Goal: Task Accomplishment & Management: Manage account settings

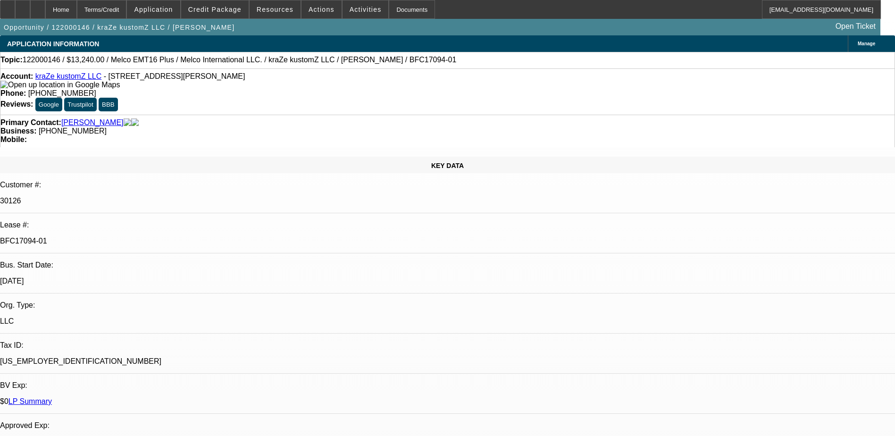
select select "0"
select select "2"
select select "0.1"
select select "0"
select select "2"
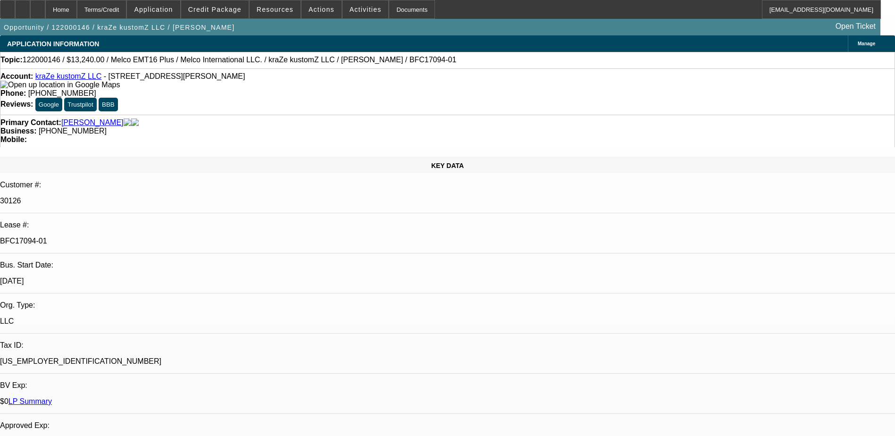
select select "0.1"
select select "0"
select select "2"
select select "0.1"
select select "0"
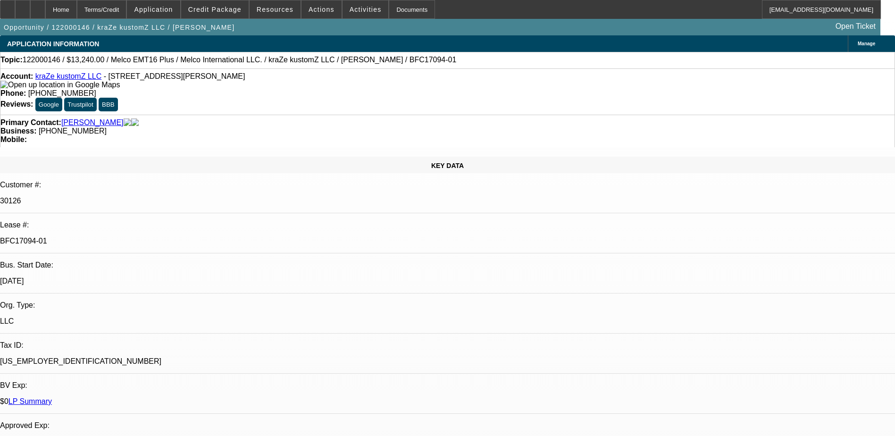
select select "2"
select select "0.1"
select select "1"
select select "2"
select select "4"
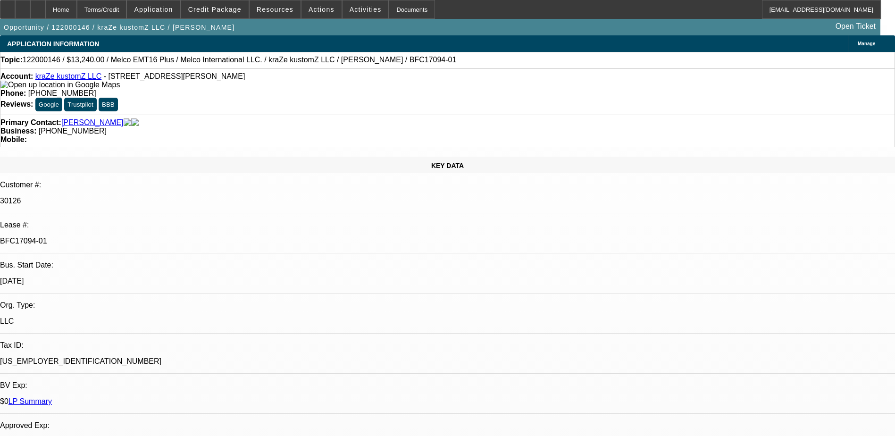
select select "1"
select select "2"
select select "4"
select select "1"
select select "2"
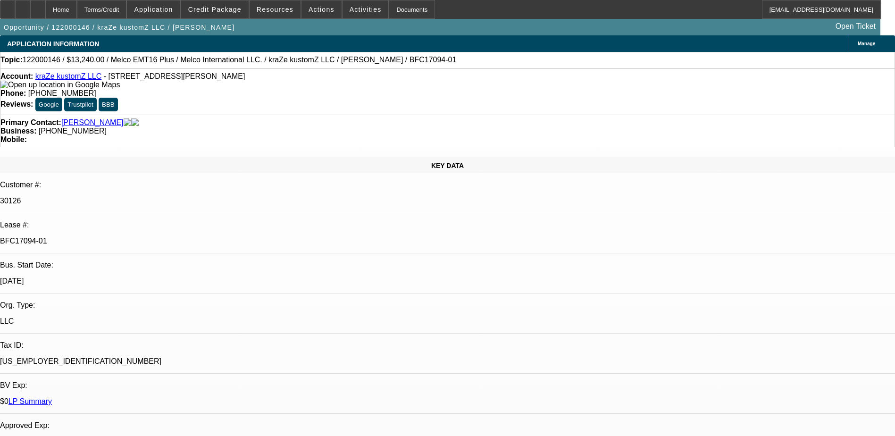
select select "4"
select select "1"
select select "2"
select select "4"
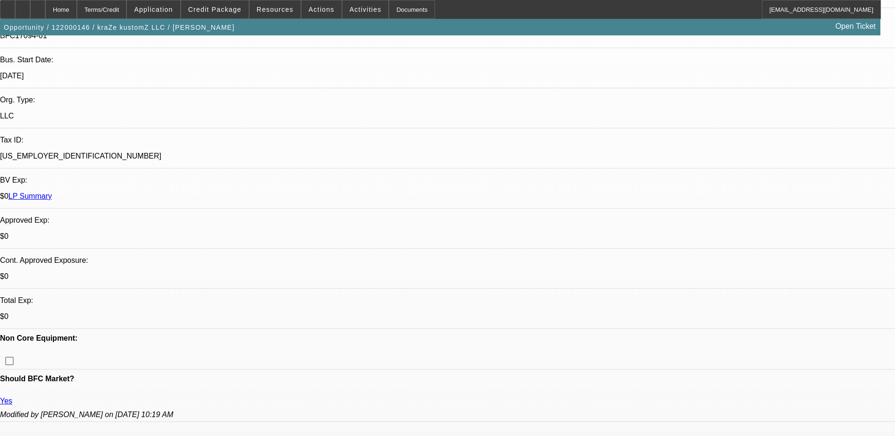
scroll to position [189, 0]
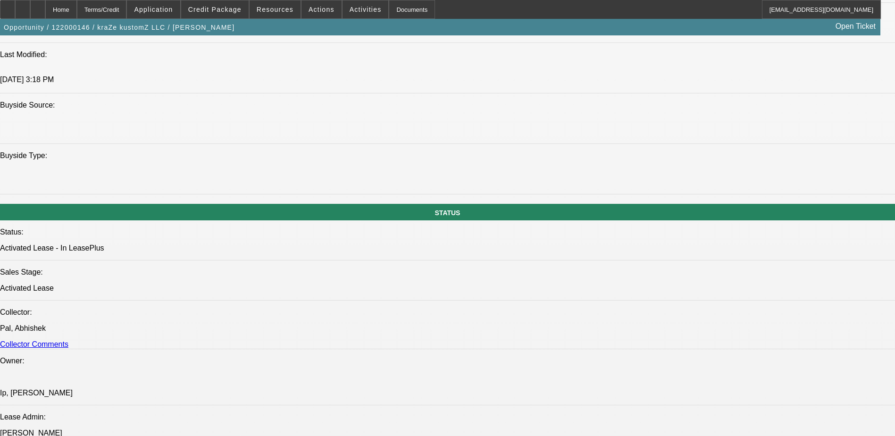
scroll to position [896, 0]
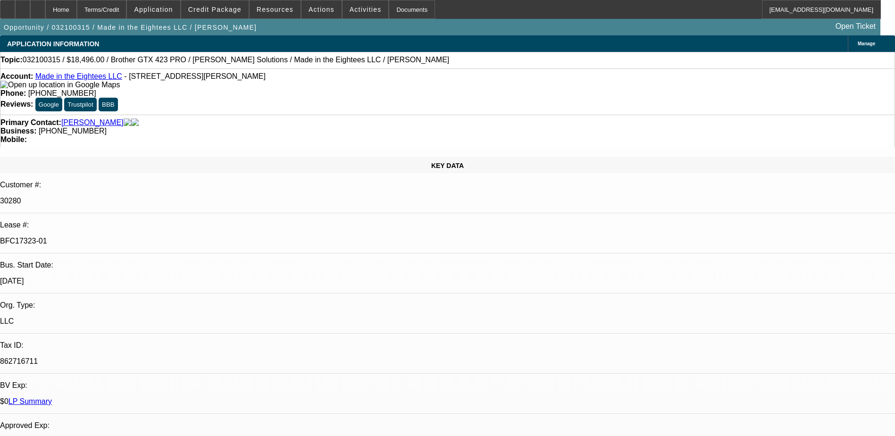
select select "0"
select select "2"
select select "0.1"
select select "0"
select select "2"
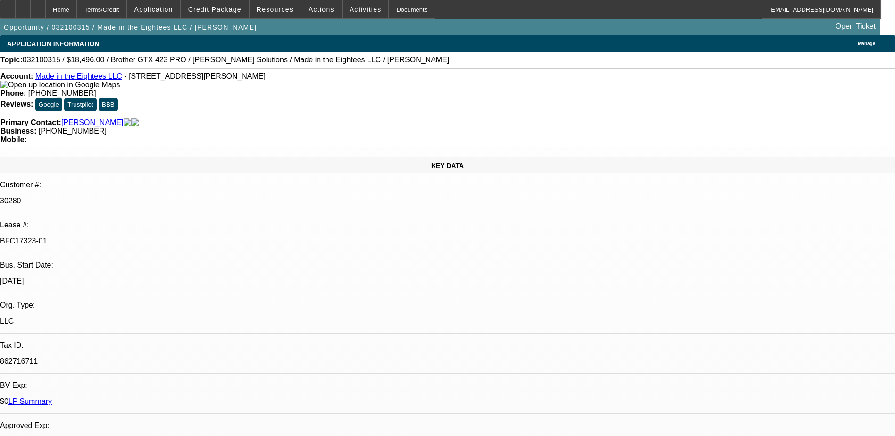
select select "0.1"
select select "0"
select select "2"
select select "0.1"
select select "1"
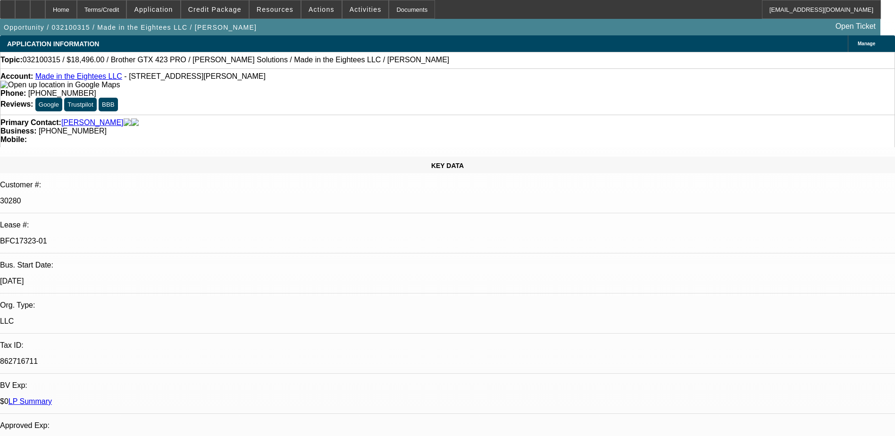
select select "2"
select select "4"
select select "1"
select select "2"
select select "4"
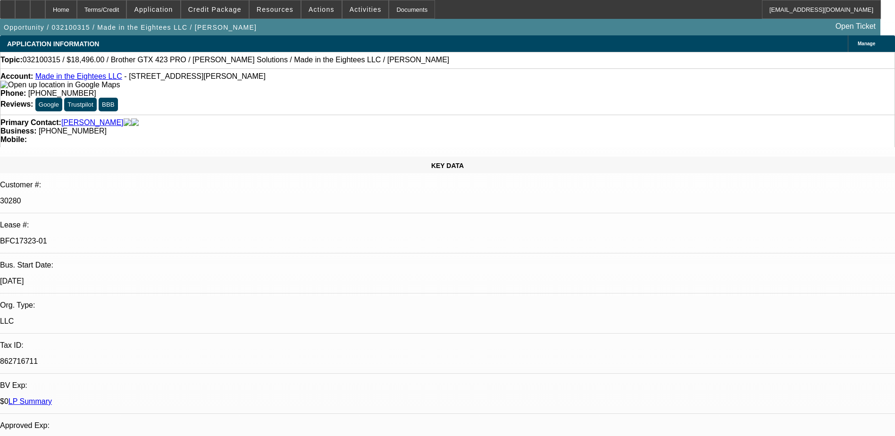
select select "1"
select select "2"
select select "4"
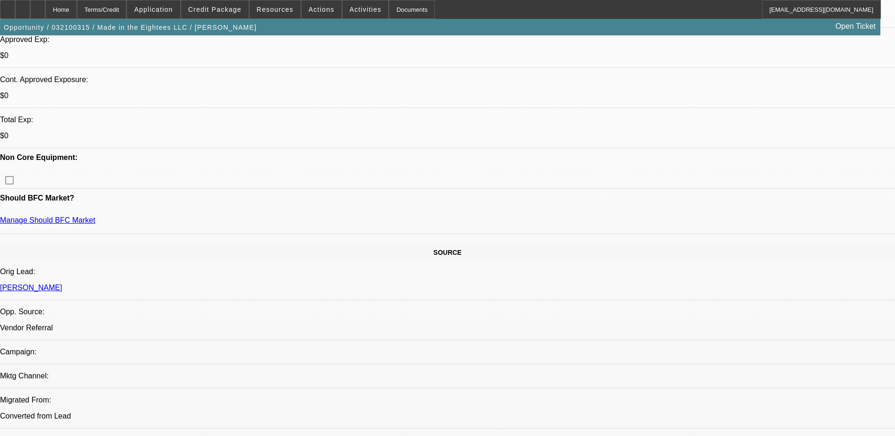
scroll to position [708, 0]
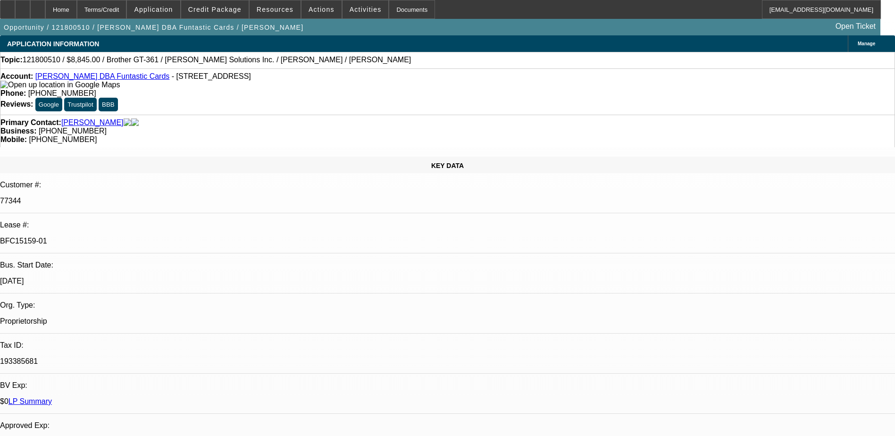
select select "0"
select select "2"
select select "0.1"
select select "0"
select select "2"
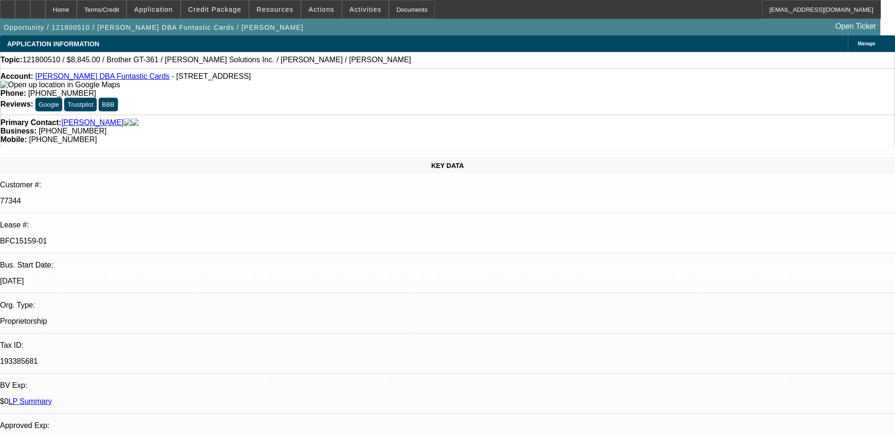
select select "0.1"
select select "0"
select select "2"
select select "0.1"
select select "0"
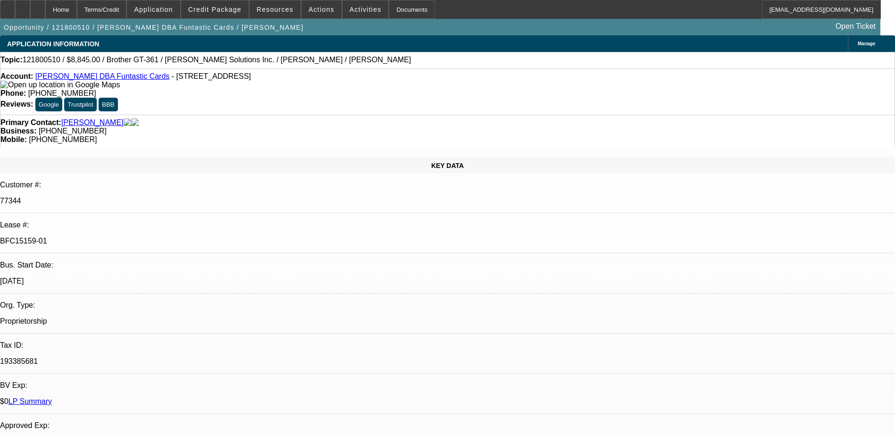
select select "2"
select select "0.1"
select select "1"
select select "2"
select select "4"
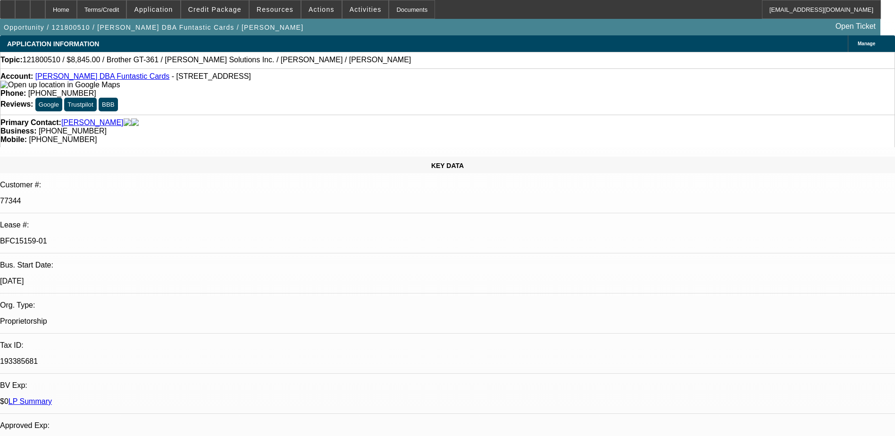
select select "1"
select select "2"
select select "4"
select select "1"
select select "2"
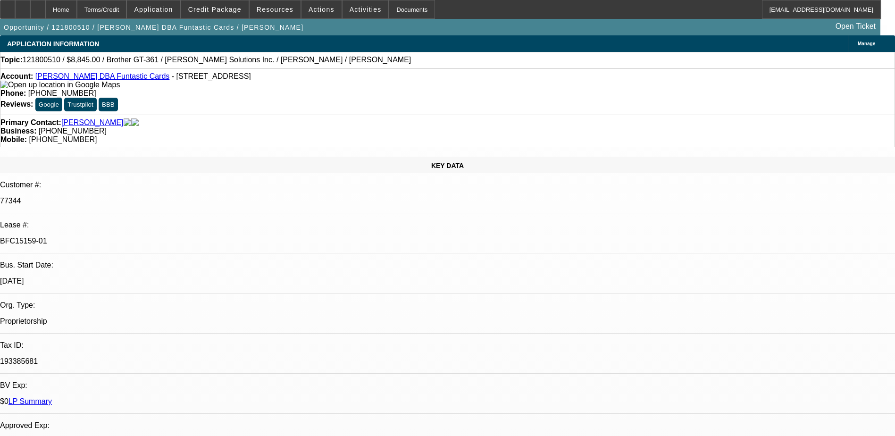
select select "4"
select select "1"
select select "2"
select select "4"
click at [222, 6] on span "Credit Package" at bounding box center [214, 10] width 53 height 8
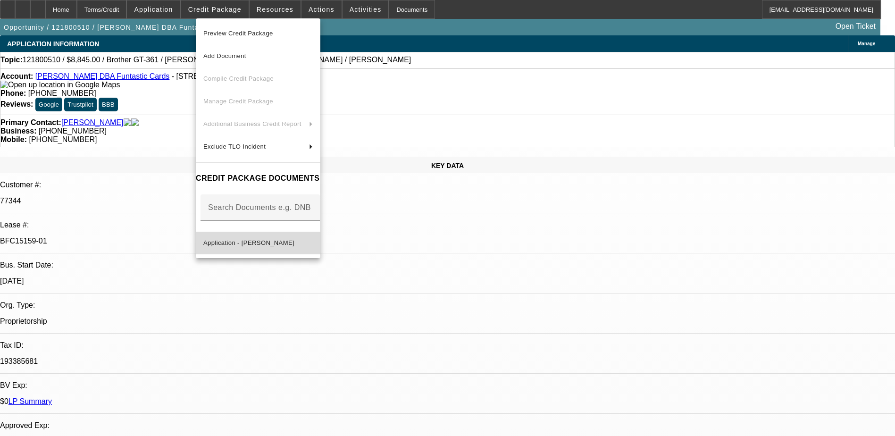
click at [282, 242] on span "Application - Jacqueline McBurney" at bounding box center [248, 242] width 91 height 7
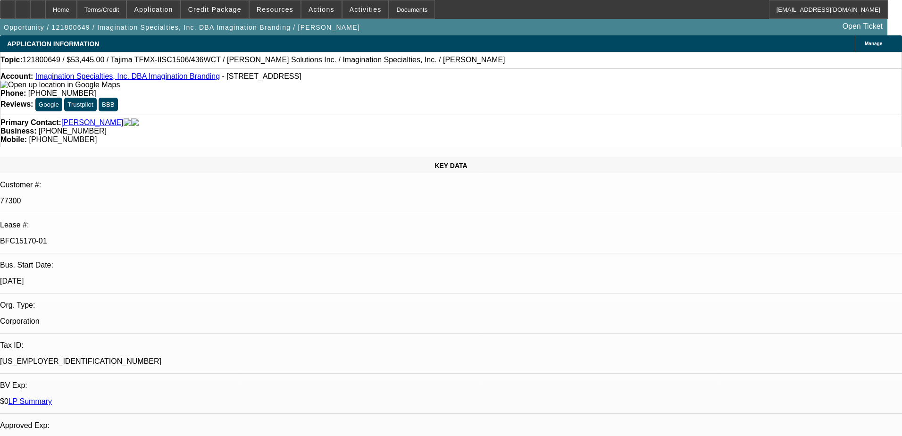
select select "0"
select select "2"
select select "0.1"
select select "4"
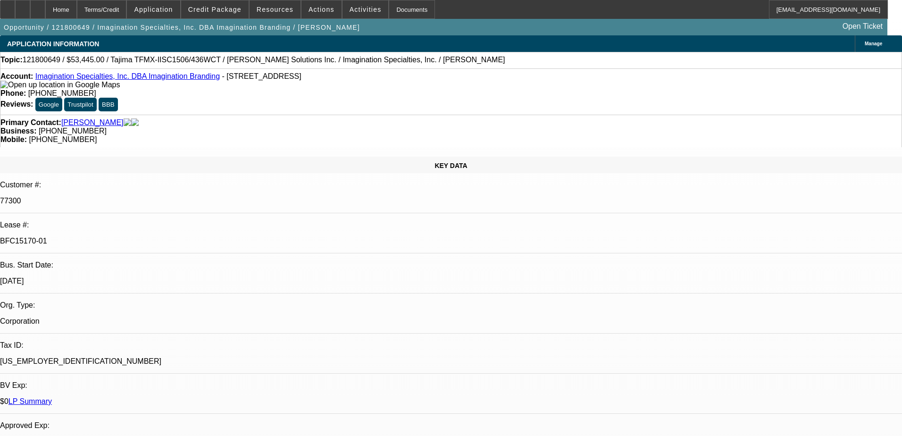
select select "0"
select select "2"
select select "0.1"
select select "4"
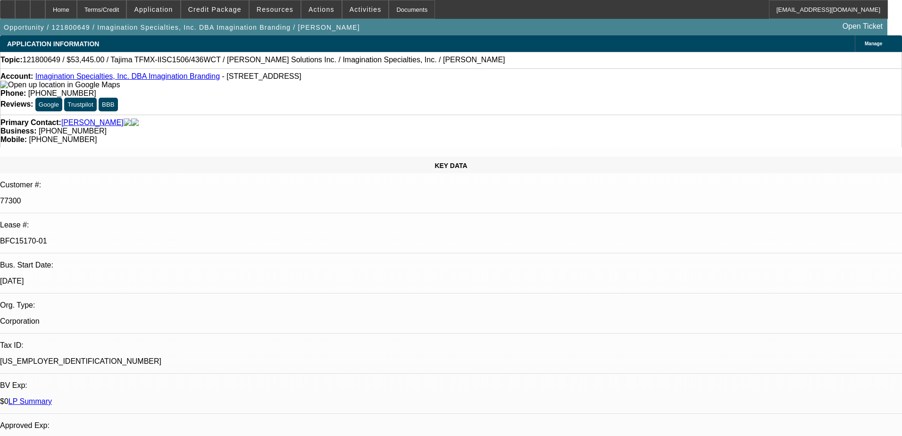
select select "0"
select select "2"
select select "0.1"
select select "4"
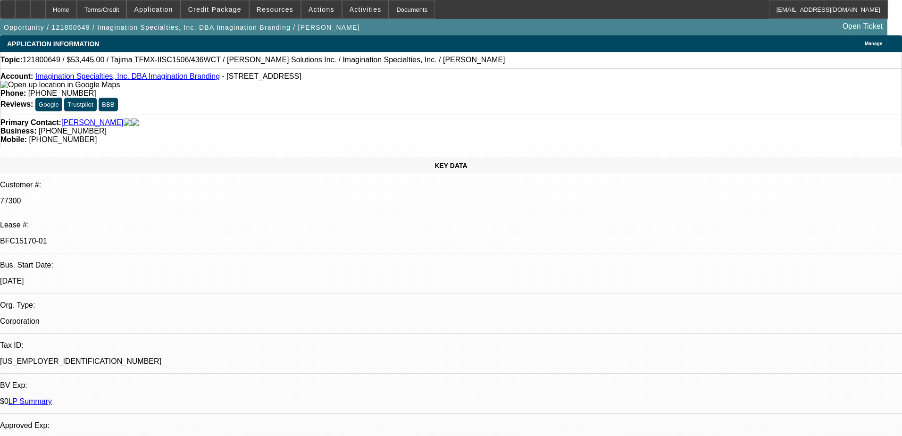
select select "0"
select select "2"
select select "0.1"
select select "4"
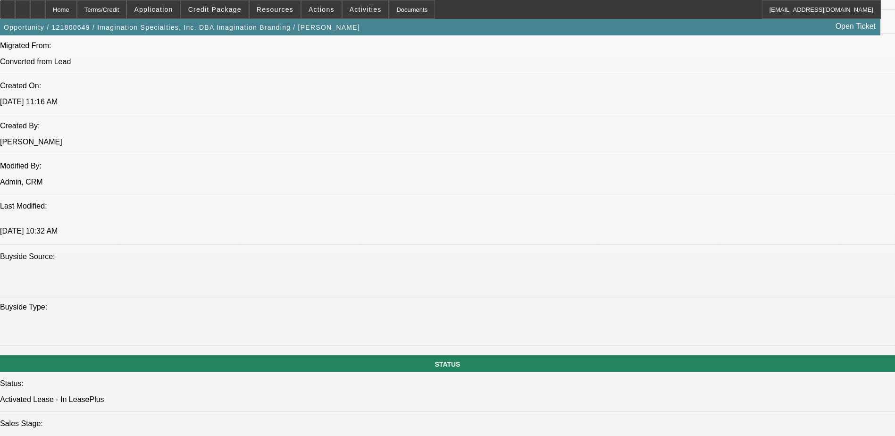
scroll to position [849, 0]
